Goal: Transaction & Acquisition: Obtain resource

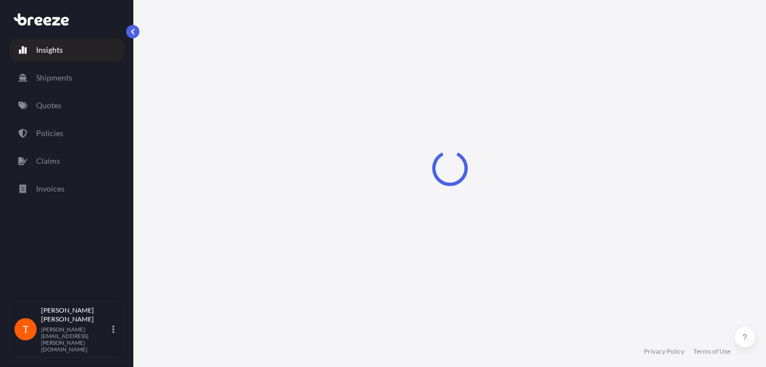
select select "2025"
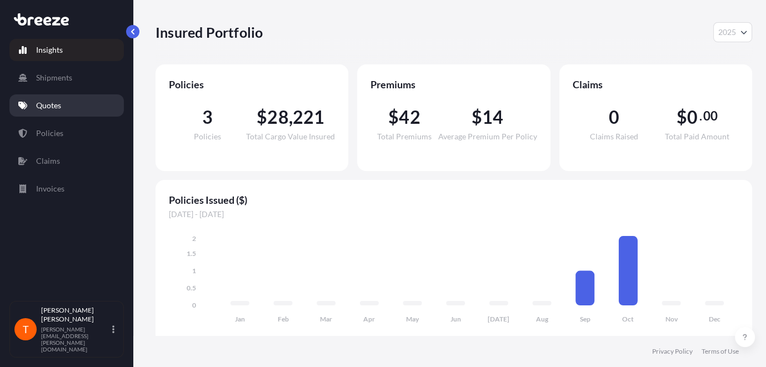
click at [43, 100] on p "Quotes" at bounding box center [48, 105] width 25 height 11
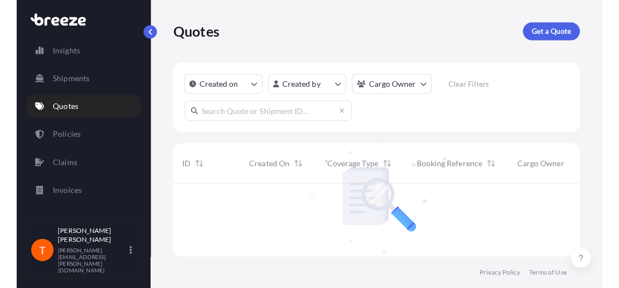
scroll to position [106, 432]
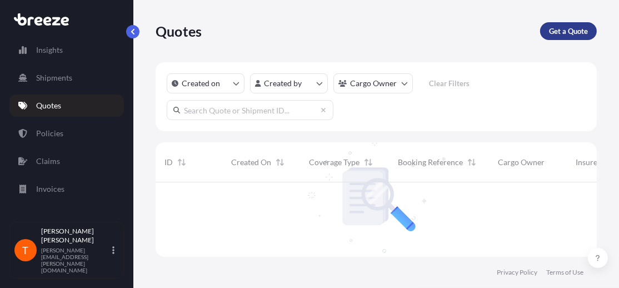
click at [564, 29] on p "Get a Quote" at bounding box center [568, 31] width 39 height 11
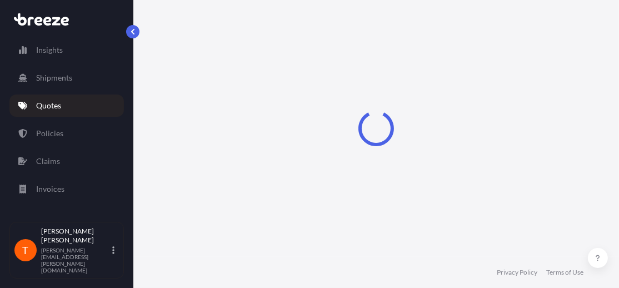
select select "Sea"
select select "1"
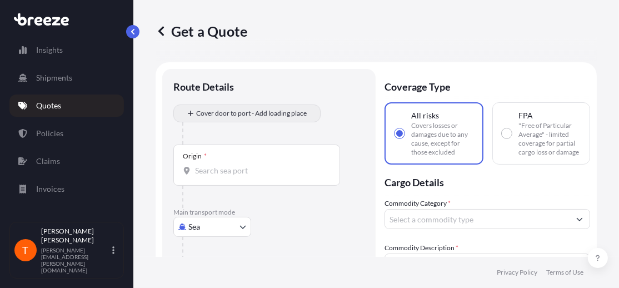
scroll to position [18, 0]
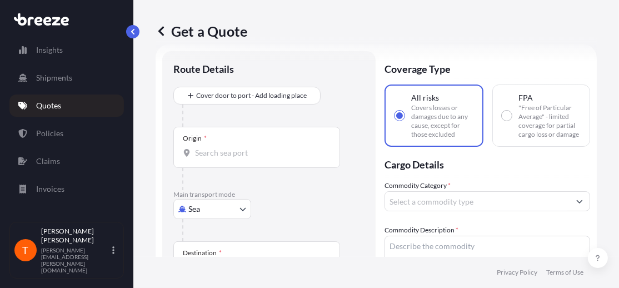
click at [210, 143] on div "Origin *" at bounding box center [256, 147] width 167 height 41
click at [210, 147] on input "Origin *" at bounding box center [260, 152] width 131 height 11
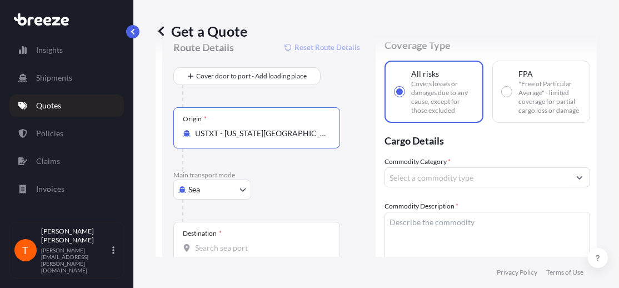
scroll to position [73, 0]
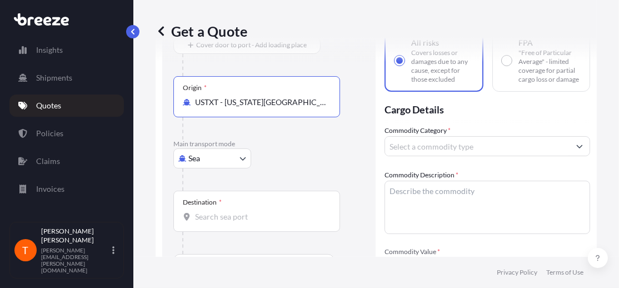
type input "USTXT - [US_STATE][GEOGRAPHIC_DATA], [GEOGRAPHIC_DATA]"
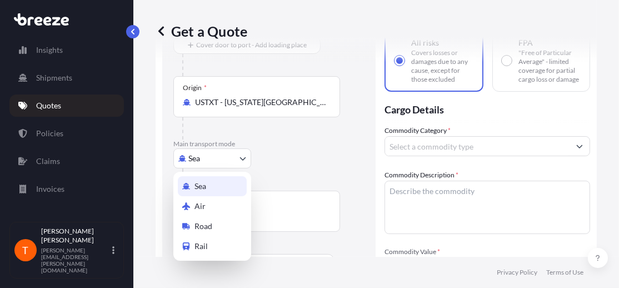
click at [224, 160] on body "10 options available. 0 options available. 10 options available. 0 options avai…" at bounding box center [309, 144] width 619 height 288
click at [212, 229] on div "Road" at bounding box center [212, 226] width 69 height 20
select select "Road"
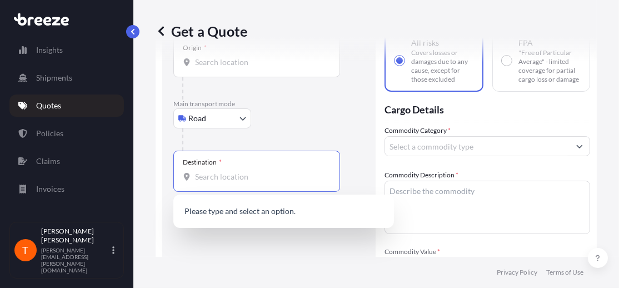
click at [259, 172] on input "Destination *" at bounding box center [260, 176] width 131 height 11
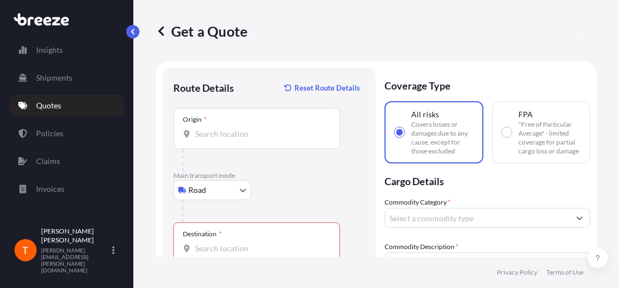
scroll to position [0, 0]
click at [219, 136] on input "Origin *" at bounding box center [260, 134] width 131 height 11
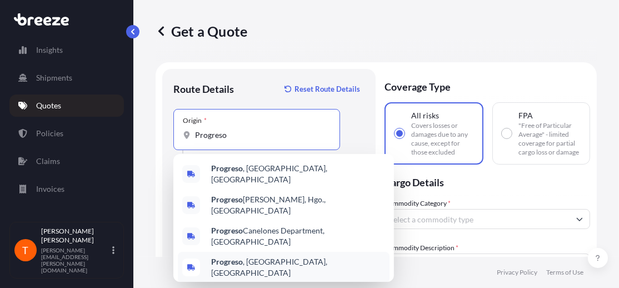
click at [233, 256] on span "[GEOGRAPHIC_DATA] , [GEOGRAPHIC_DATA], [GEOGRAPHIC_DATA]" at bounding box center [298, 267] width 174 height 22
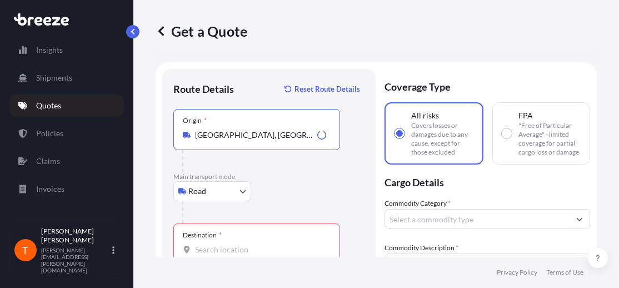
type input "[GEOGRAPHIC_DATA], [GEOGRAPHIC_DATA], [GEOGRAPHIC_DATA]"
click at [211, 238] on div "Destination *" at bounding box center [202, 234] width 39 height 9
click at [211, 244] on input "Destination * Please select a destination" at bounding box center [260, 249] width 131 height 11
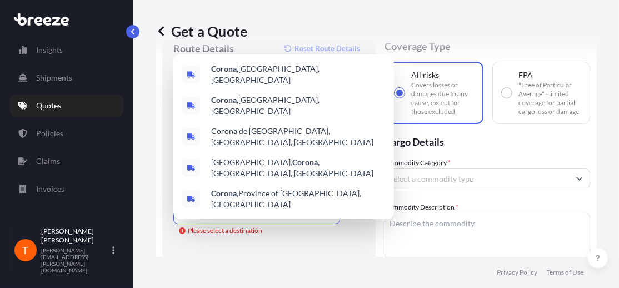
scroll to position [55, 0]
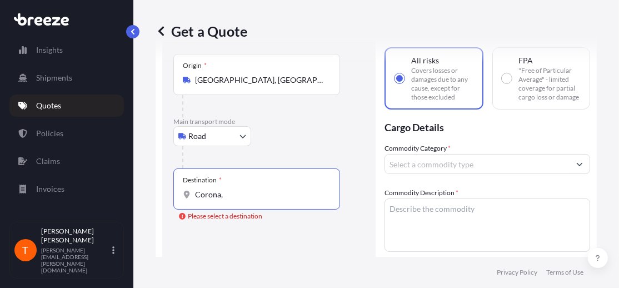
click at [228, 193] on input "Corona," at bounding box center [260, 194] width 131 height 11
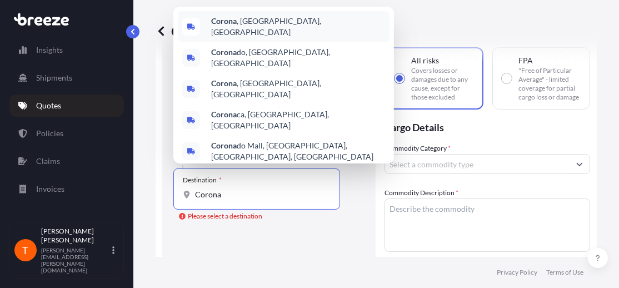
click at [254, 38] on span "[GEOGRAPHIC_DATA] , [GEOGRAPHIC_DATA], [GEOGRAPHIC_DATA]" at bounding box center [298, 27] width 174 height 22
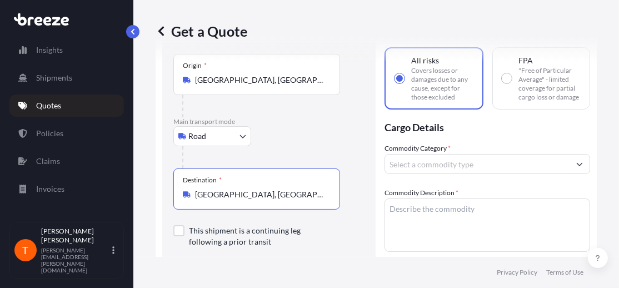
scroll to position [111, 0]
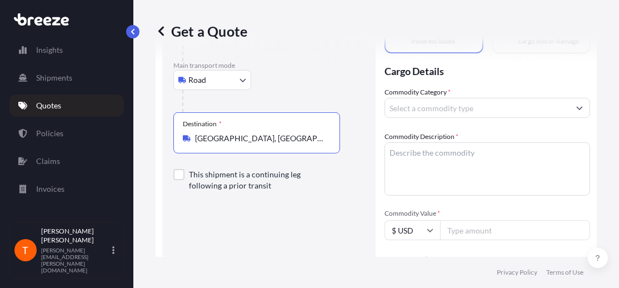
type input "[GEOGRAPHIC_DATA], [GEOGRAPHIC_DATA], [GEOGRAPHIC_DATA]"
click at [424, 118] on input "Commodity Category *" at bounding box center [477, 108] width 184 height 20
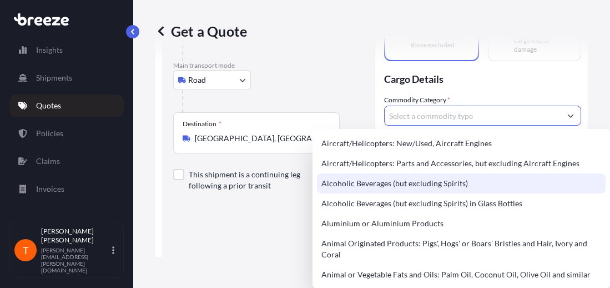
click at [414, 180] on div "Alcoholic Beverages (but excluding Spirits)" at bounding box center [461, 183] width 289 height 20
type input "Alcoholic Beverages (but excluding Spirits)"
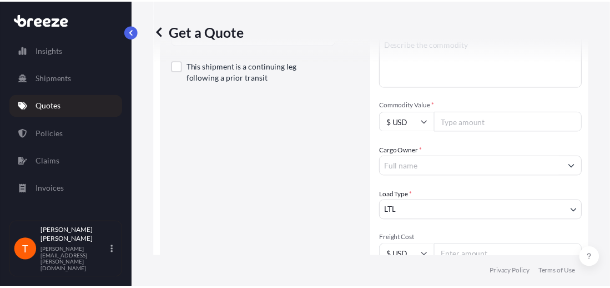
scroll to position [222, 0]
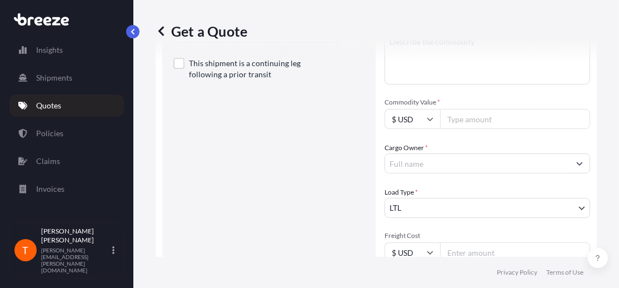
click at [458, 129] on input "Commodity Value *" at bounding box center [515, 119] width 150 height 20
type input "91504"
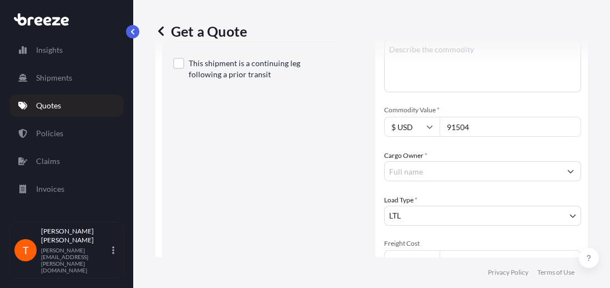
click at [439, 169] on input "Cargo Owner *" at bounding box center [473, 171] width 176 height 20
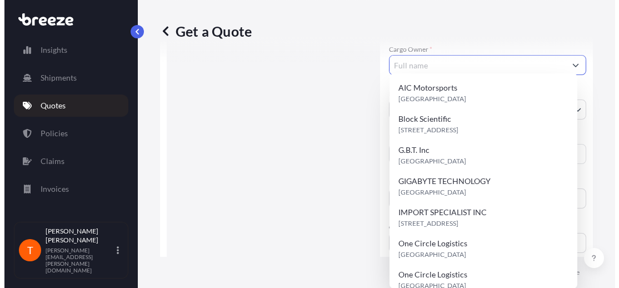
scroll to position [333, 0]
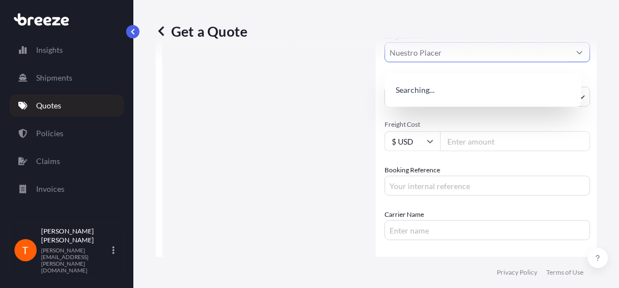
type input "Nuestro Placer"
click at [353, 105] on div "Route Details Reset Route Details Place of loading Road Road Rail Origin * [GEO…" at bounding box center [268, 44] width 191 height 594
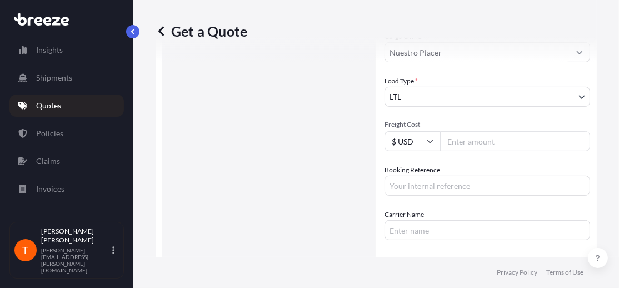
scroll to position [389, 0]
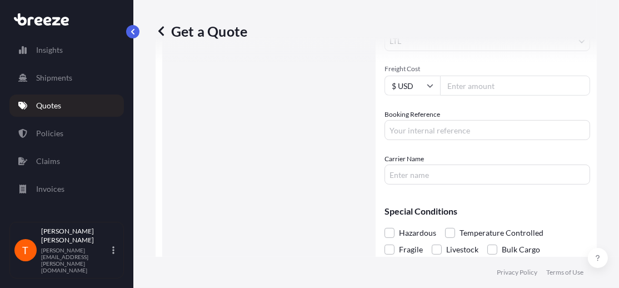
click at [474, 94] on input "Freight Cost" at bounding box center [515, 86] width 150 height 20
type input "1855"
click at [431, 133] on input "Booking Reference" at bounding box center [486, 130] width 205 height 20
type input "Pooja 1"
click at [429, 183] on input "Carrier Name" at bounding box center [486, 174] width 205 height 20
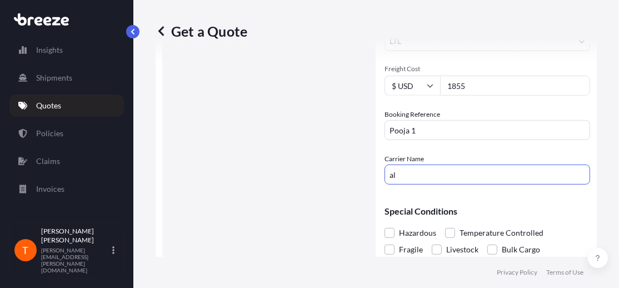
type input "a"
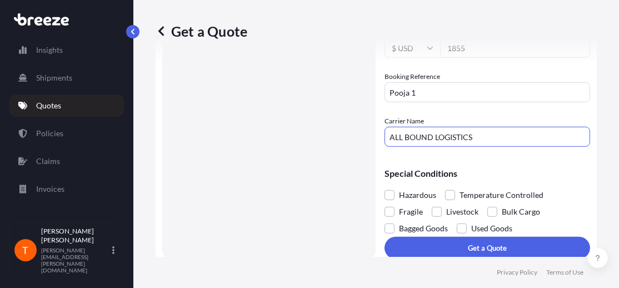
scroll to position [442, 0]
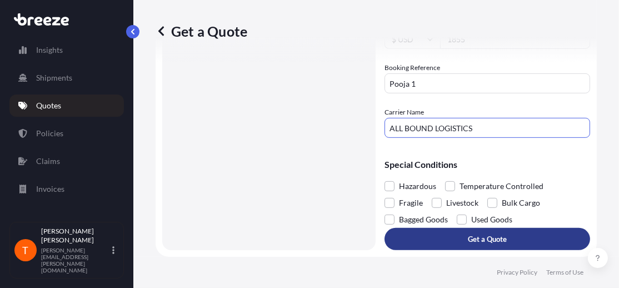
type input "ALL BOUND LOGISTICS"
click at [493, 242] on p "Get a Quote" at bounding box center [487, 238] width 39 height 11
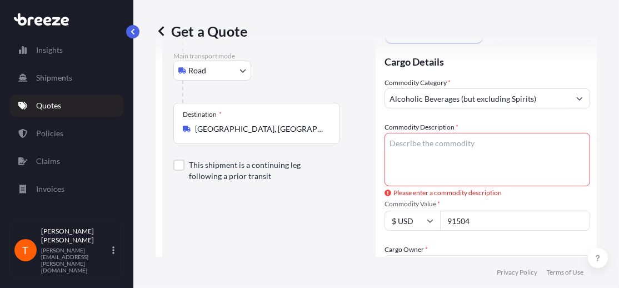
scroll to position [164, 0]
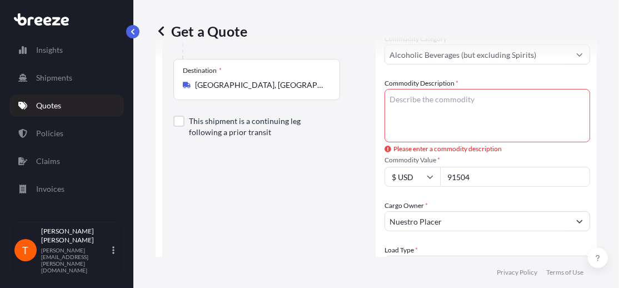
click at [456, 118] on textarea "Commodity Description *" at bounding box center [486, 115] width 205 height 53
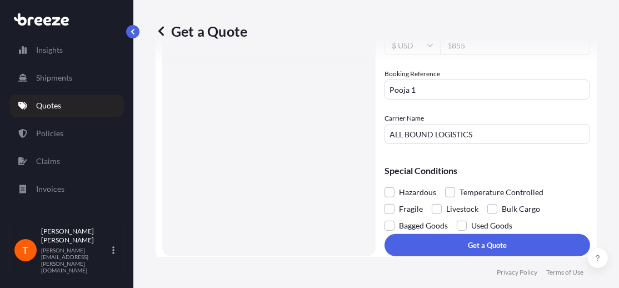
scroll to position [442, 0]
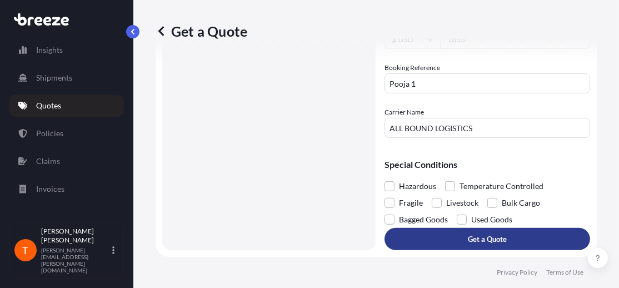
type textarea "Alcohol bottles"
click at [496, 243] on p "Get a Quote" at bounding box center [487, 238] width 39 height 11
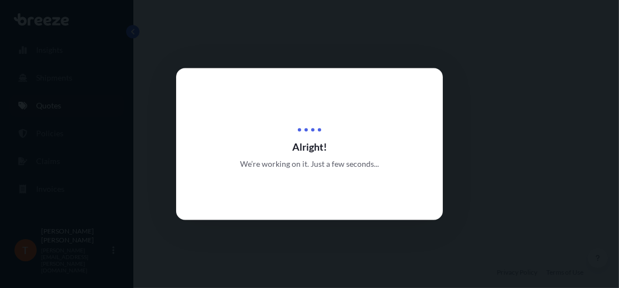
select select "Road"
select select "1"
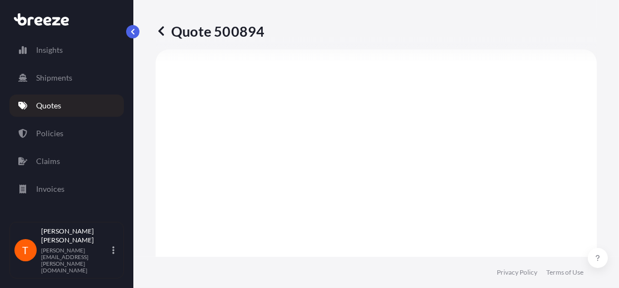
scroll to position [654, 0]
click at [160, 31] on icon at bounding box center [161, 30] width 6 height 9
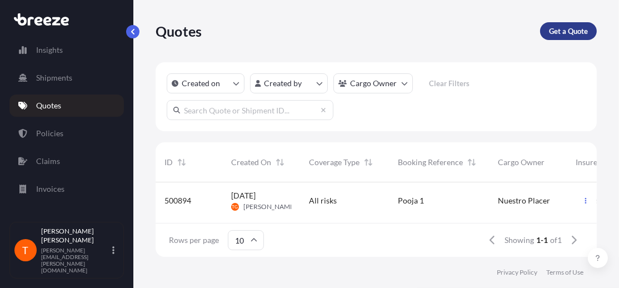
click at [571, 28] on p "Get a Quote" at bounding box center [568, 31] width 39 height 11
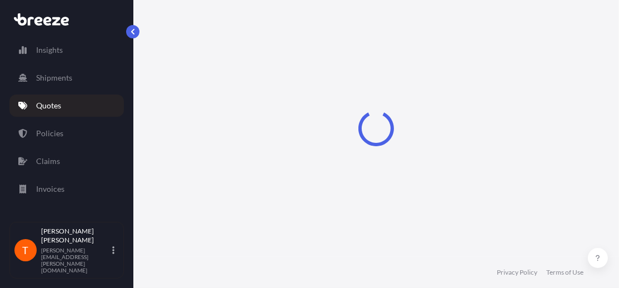
select select "Sea"
select select "1"
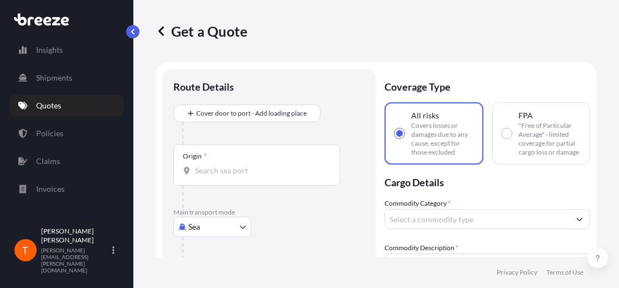
scroll to position [18, 0]
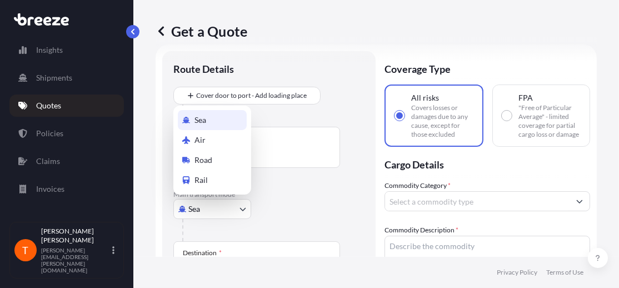
click at [212, 200] on body "Insights Shipments Quotes Policies Claims Invoices T [PERSON_NAME] [PERSON_NAME…" at bounding box center [309, 144] width 619 height 288
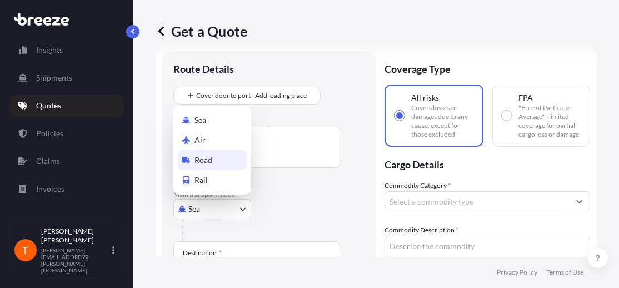
click at [208, 158] on span "Road" at bounding box center [203, 159] width 18 height 11
select select "Road"
